Goal: Task Accomplishment & Management: Use online tool/utility

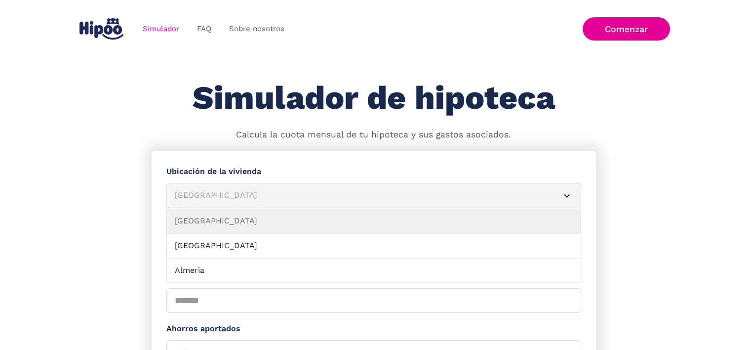
click at [209, 186] on article "Albacete" at bounding box center [373, 195] width 415 height 25
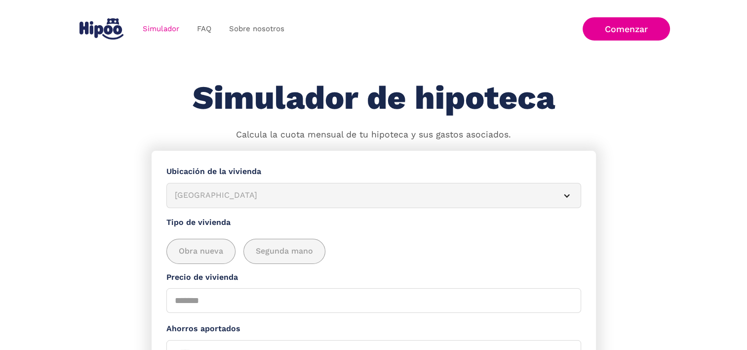
click at [224, 199] on div "Albacete" at bounding box center [362, 195] width 374 height 12
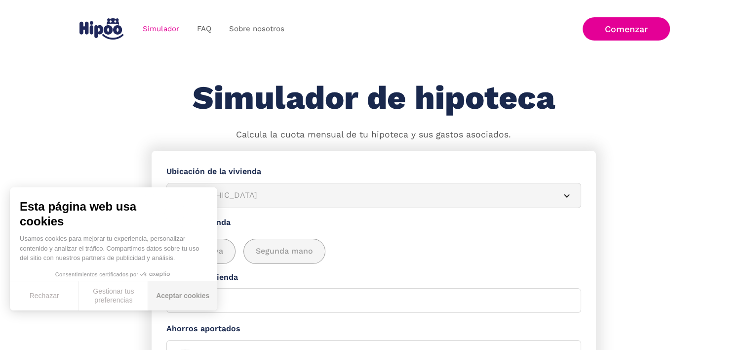
click at [164, 292] on button "Aceptar cookies" at bounding box center [182, 295] width 69 height 29
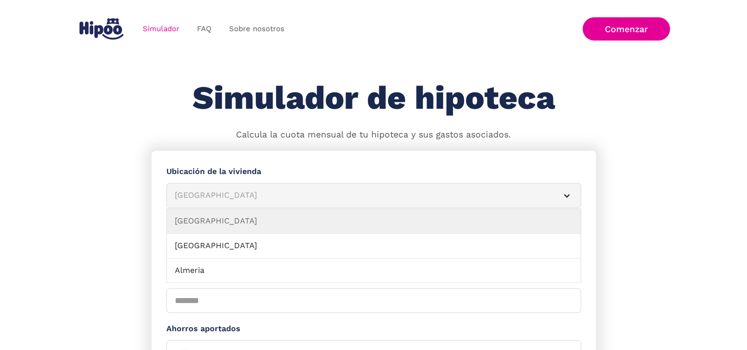
click at [236, 198] on div "Albacete" at bounding box center [362, 195] width 374 height 12
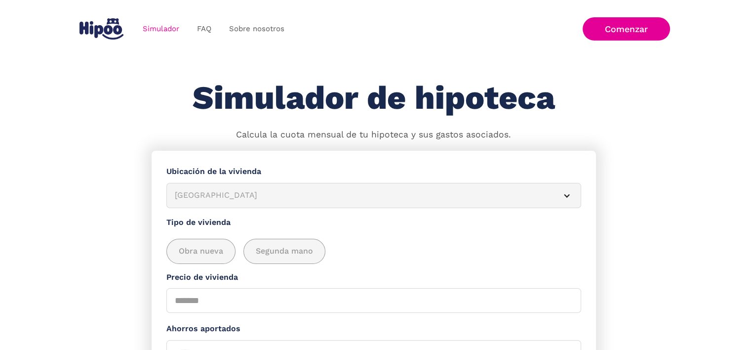
click at [236, 198] on div "Albacete" at bounding box center [362, 195] width 374 height 12
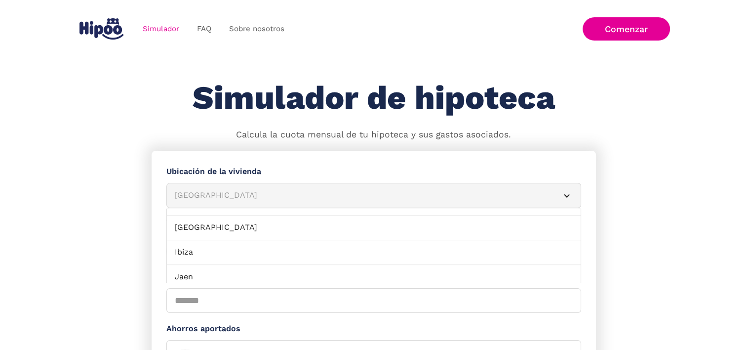
scroll to position [346, 0]
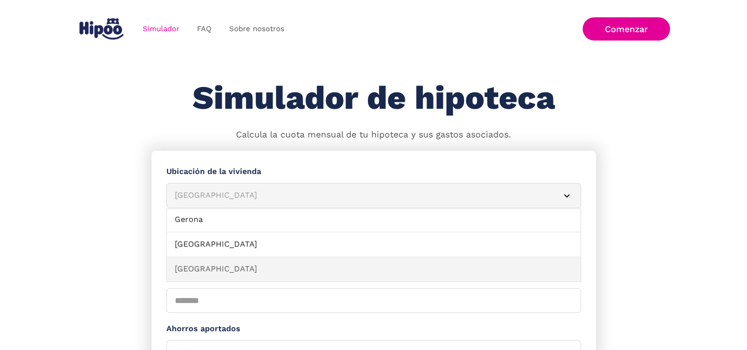
click at [230, 265] on link "Guadalajara" at bounding box center [374, 269] width 414 height 25
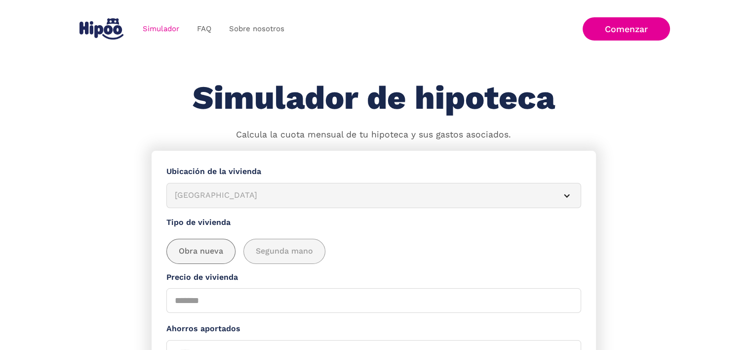
click at [192, 250] on span "Obra nueva" at bounding box center [201, 251] width 44 height 12
click at [253, 299] on input "Precio de vivienda" at bounding box center [373, 300] width 415 height 25
type input "******"
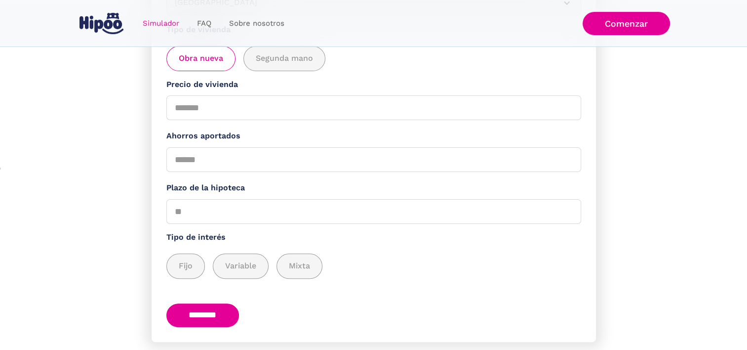
scroll to position [220, 0]
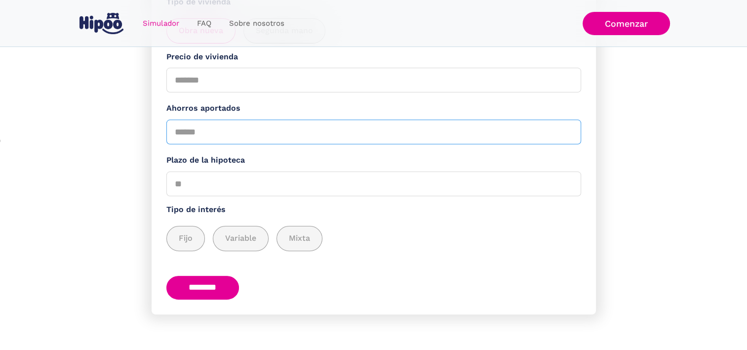
click at [196, 132] on input "Ahorros aportados" at bounding box center [373, 132] width 415 height 25
type input "*****"
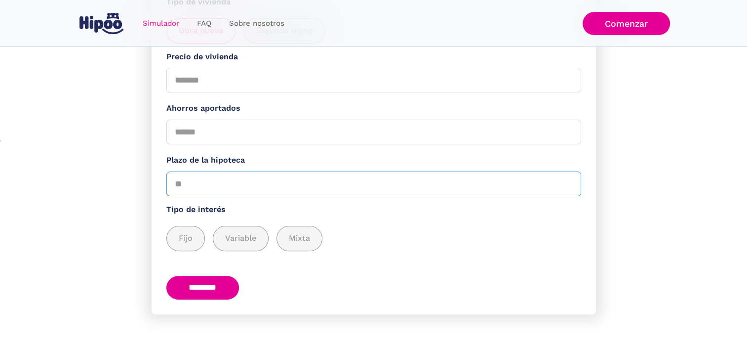
click at [211, 172] on input "Plazo de la hipoteca" at bounding box center [373, 183] width 415 height 25
type input "**"
click at [193, 232] on div "add_description_here" at bounding box center [186, 238] width 38 height 24
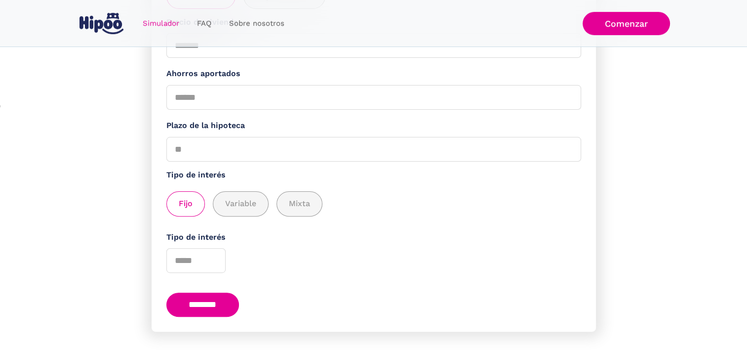
scroll to position [272, 0]
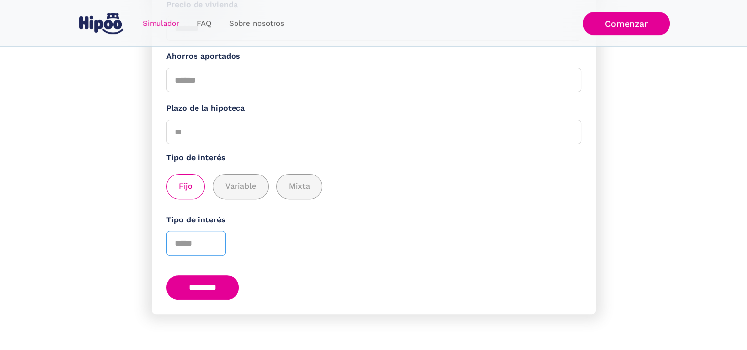
click at [201, 242] on input "Tipo de interés" at bounding box center [195, 243] width 59 height 25
type input "*"
click at [180, 287] on input "********" at bounding box center [202, 287] width 73 height 24
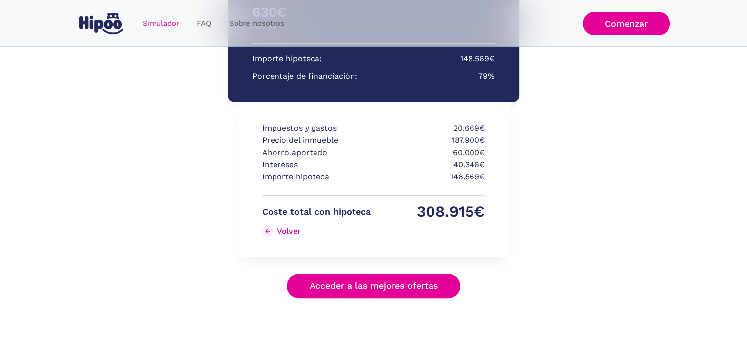
scroll to position [234, 0]
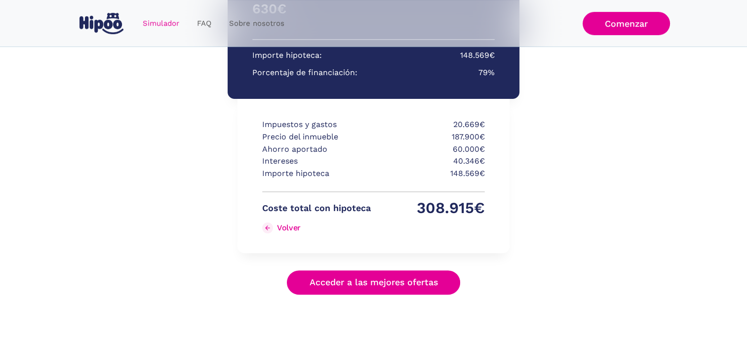
click at [349, 281] on link "Acceder a las mejores ofertas" at bounding box center [374, 282] width 174 height 24
